Goal: Navigation & Orientation: Understand site structure

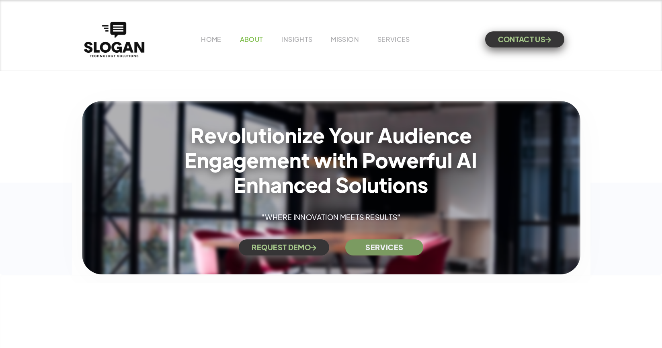
click at [249, 42] on link "ABOUT" at bounding box center [251, 39] width 23 height 8
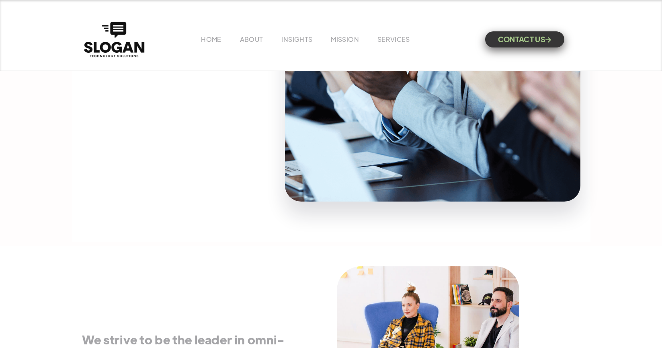
scroll to position [123, 0]
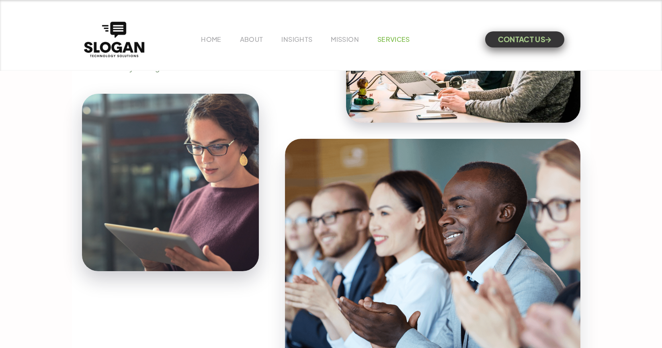
click at [393, 43] on link "SERVICES" at bounding box center [394, 39] width 33 height 8
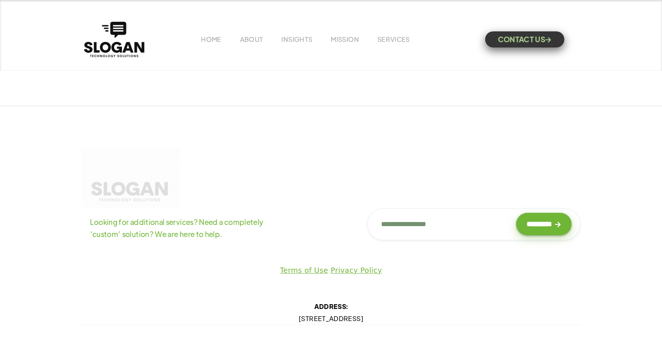
scroll to position [550, 0]
